Goal: Book appointment/travel/reservation

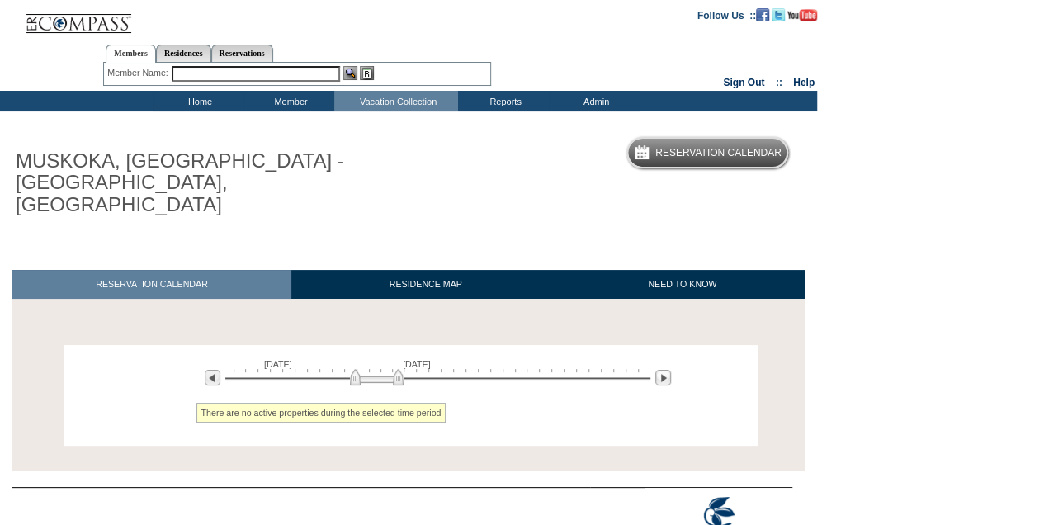
scroll to position [33, 0]
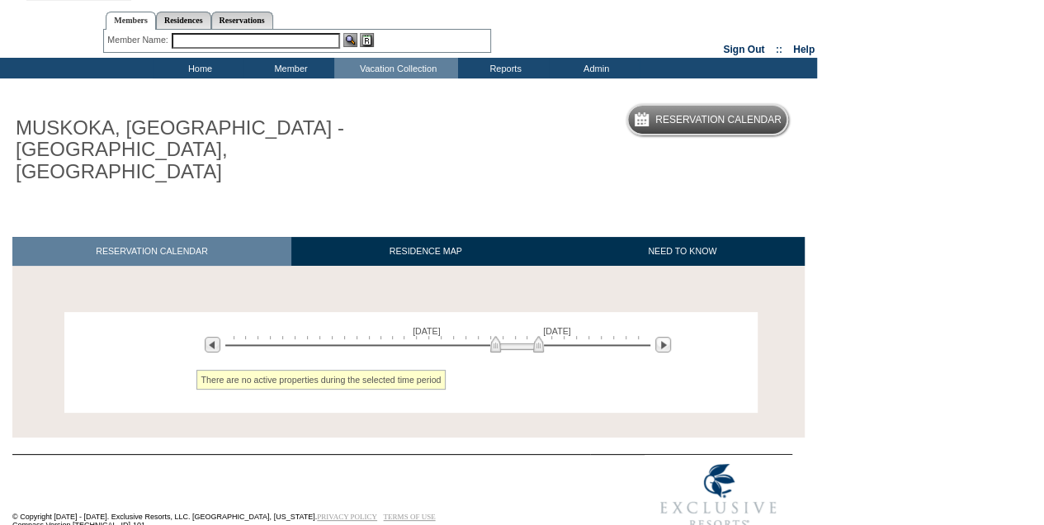
drag, startPoint x: 375, startPoint y: 319, endPoint x: 515, endPoint y: 315, distance: 140.4
click at [515, 336] on img at bounding box center [517, 344] width 54 height 17
drag, startPoint x: 515, startPoint y: 315, endPoint x: 479, endPoint y: 318, distance: 36.4
click at [479, 336] on img at bounding box center [481, 344] width 54 height 17
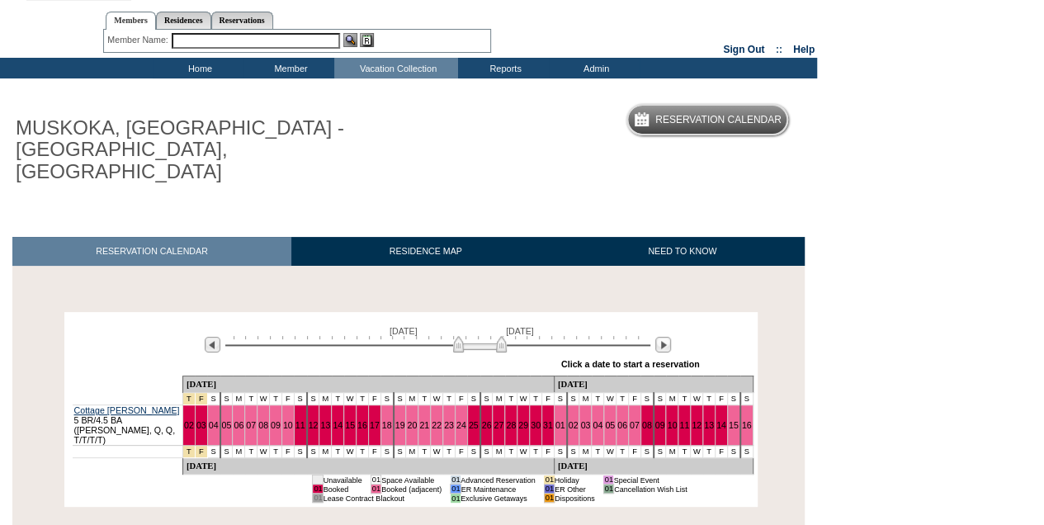
drag, startPoint x: 479, startPoint y: 318, endPoint x: 464, endPoint y: 320, distance: 15.1
click at [464, 336] on img at bounding box center [480, 344] width 54 height 17
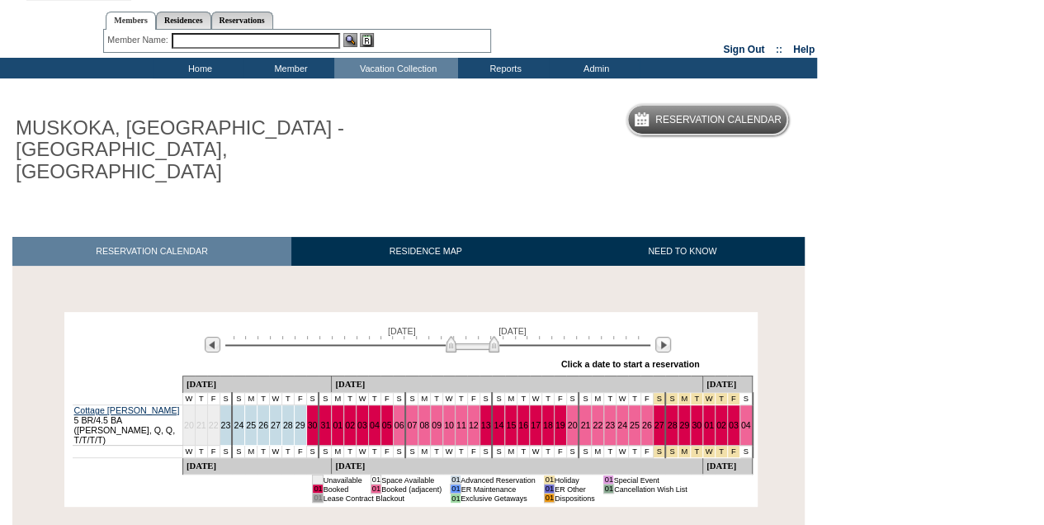
click at [470, 336] on img at bounding box center [473, 344] width 54 height 17
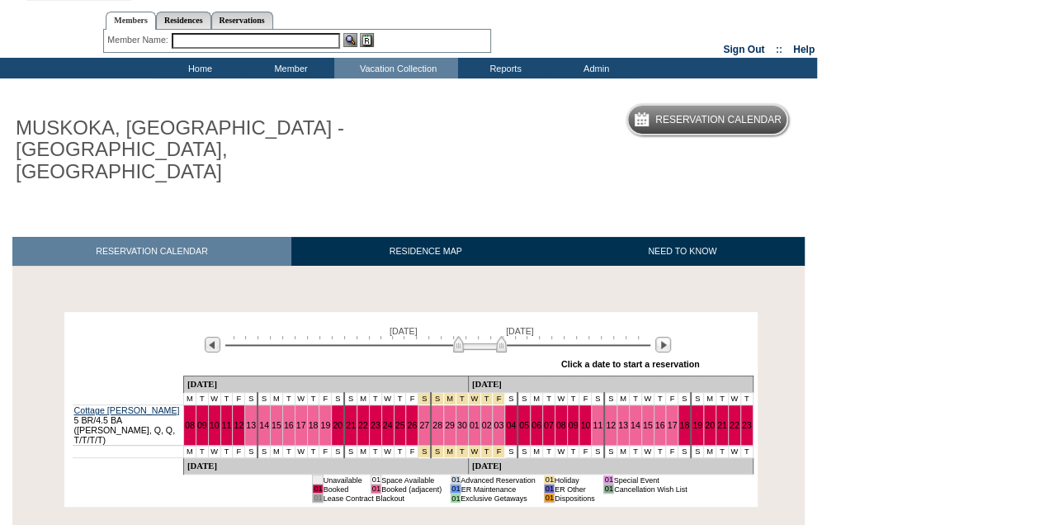
drag, startPoint x: 470, startPoint y: 320, endPoint x: 480, endPoint y: 320, distance: 9.9
click at [480, 336] on img at bounding box center [480, 344] width 54 height 17
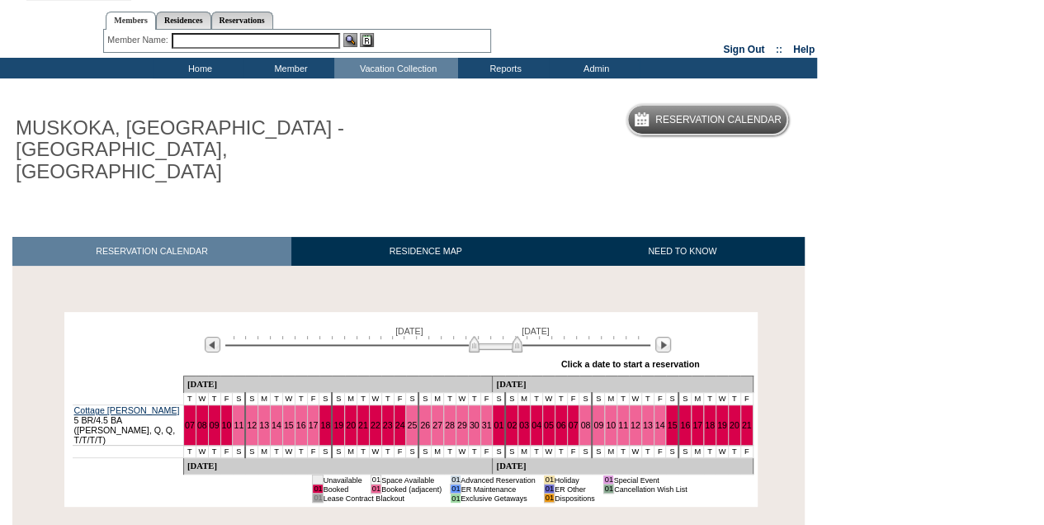
drag, startPoint x: 480, startPoint y: 320, endPoint x: 494, endPoint y: 319, distance: 13.2
click at [494, 336] on img at bounding box center [496, 344] width 54 height 17
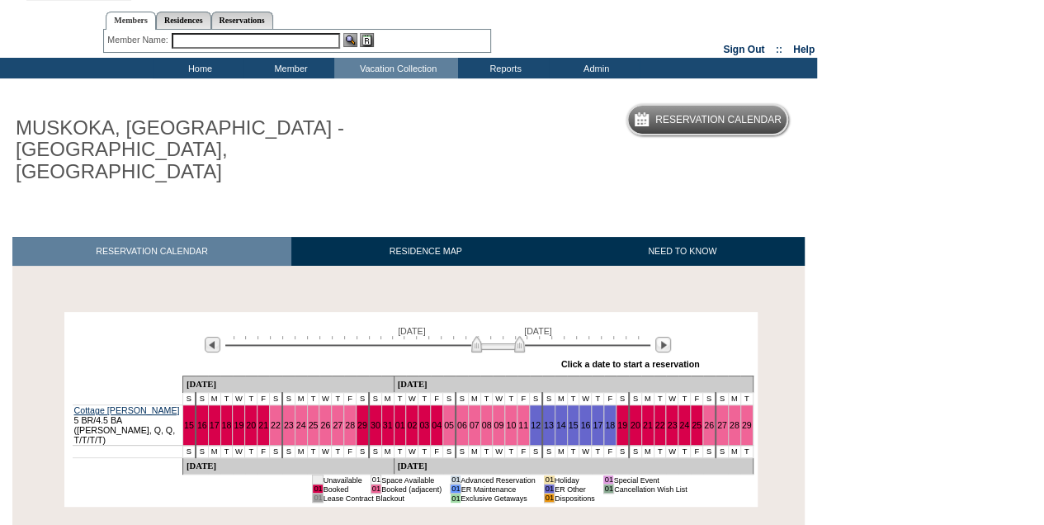
click at [499, 336] on img at bounding box center [498, 344] width 54 height 17
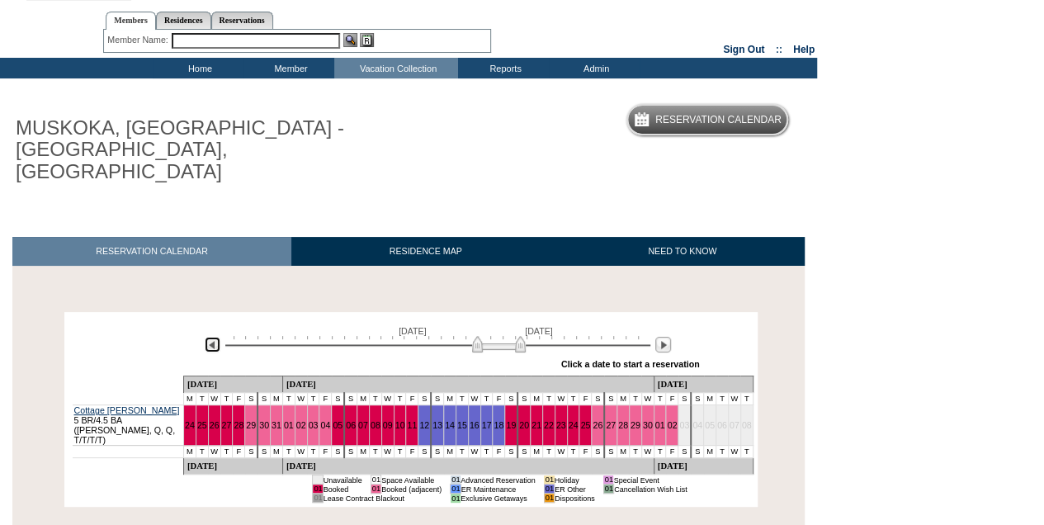
click at [209, 337] on img at bounding box center [213, 345] width 16 height 16
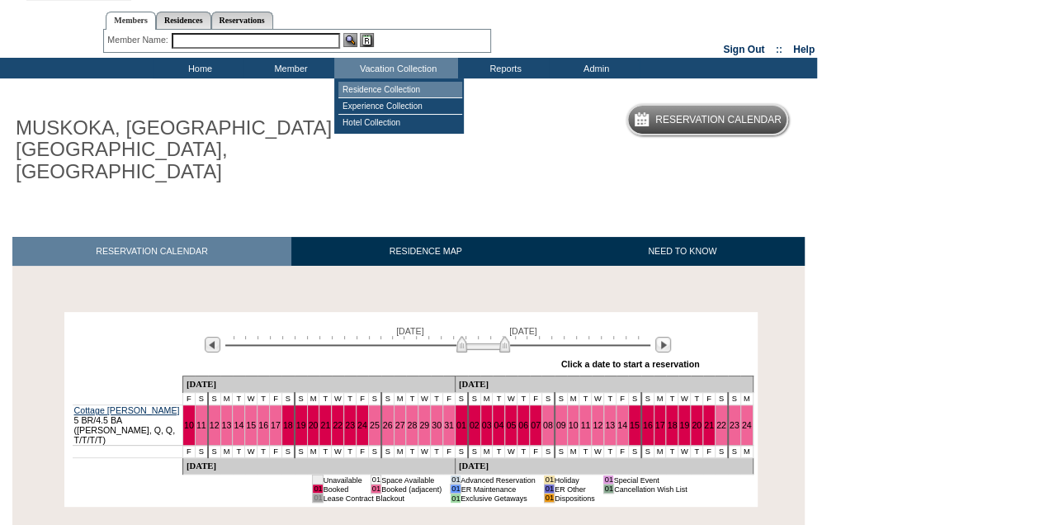
click at [378, 87] on td "Residence Collection" at bounding box center [400, 90] width 124 height 17
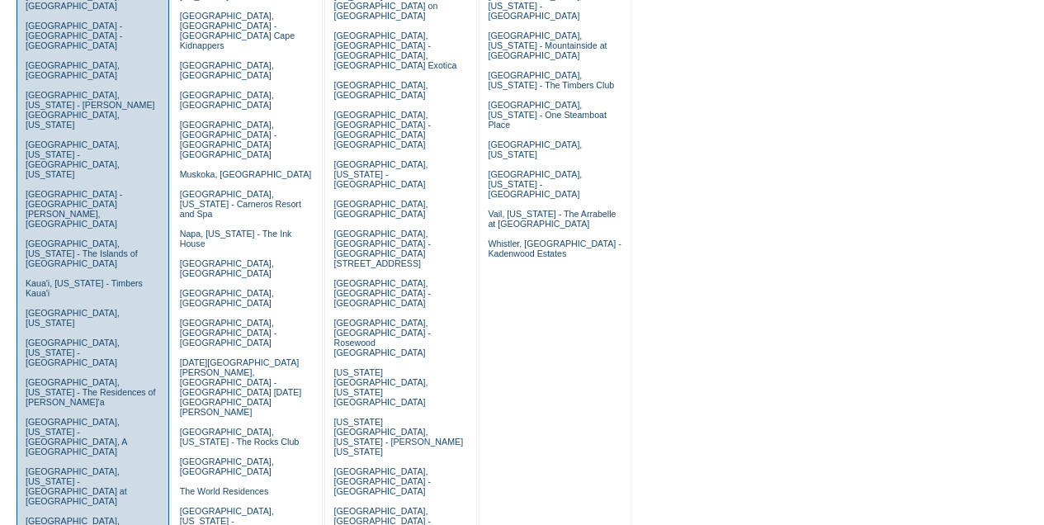
scroll to position [440, 0]
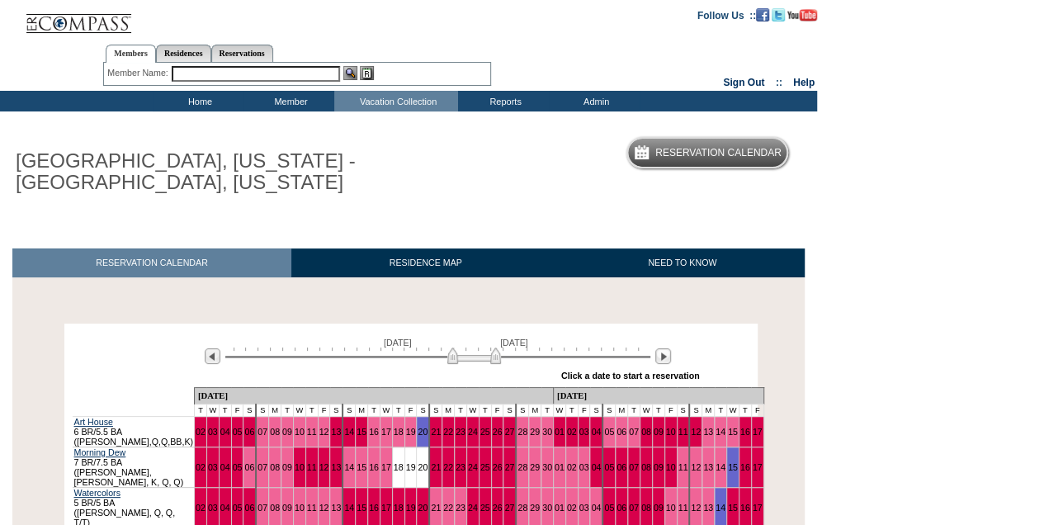
drag, startPoint x: 358, startPoint y: 352, endPoint x: 456, endPoint y: 350, distance: 97.4
click at [456, 350] on img at bounding box center [474, 355] width 54 height 17
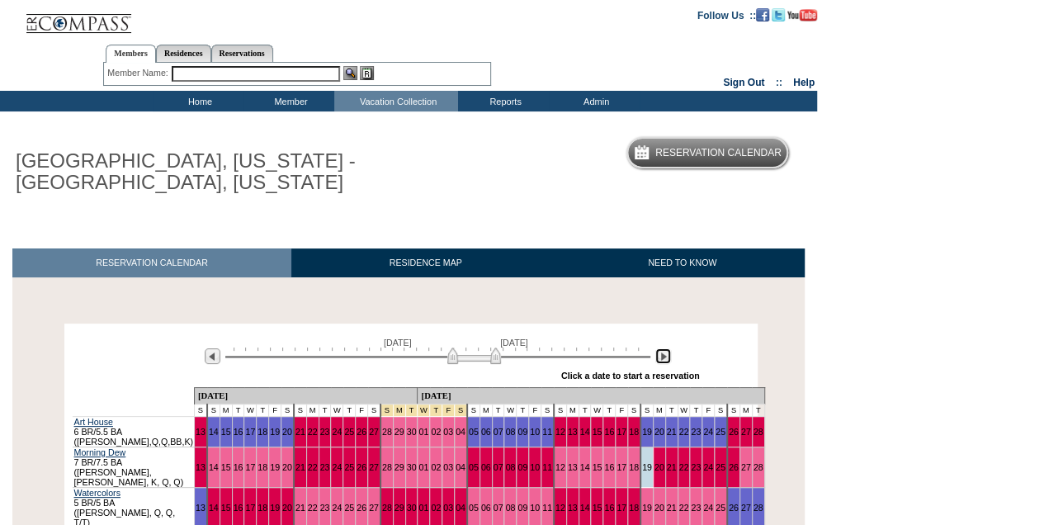
click at [662, 360] on img at bounding box center [663, 356] width 16 height 16
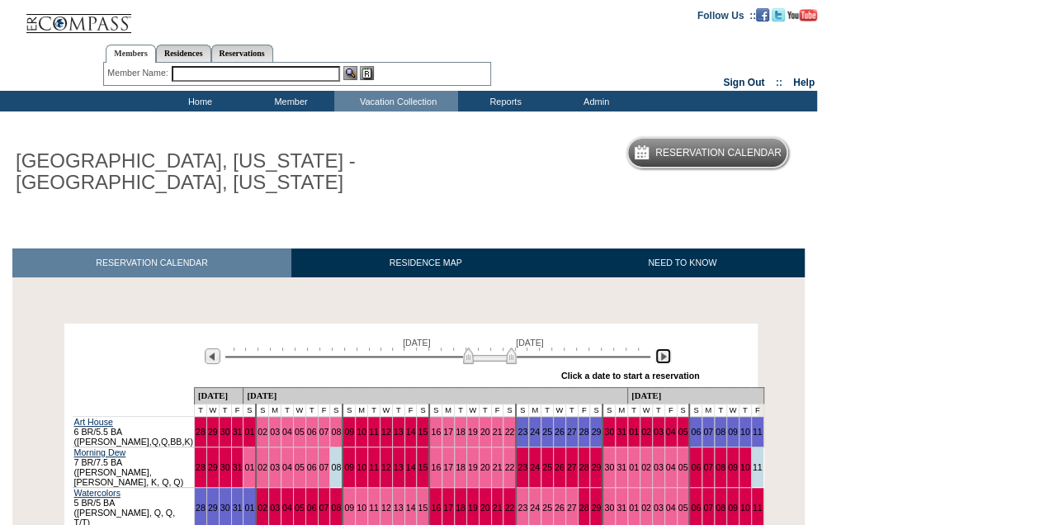
click at [659, 362] on img at bounding box center [663, 356] width 16 height 16
